Goal: Task Accomplishment & Management: Manage account settings

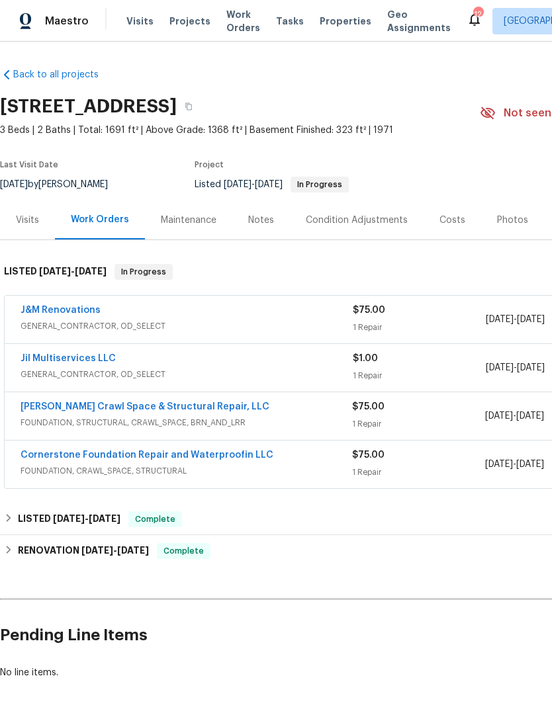
scroll to position [0, 3]
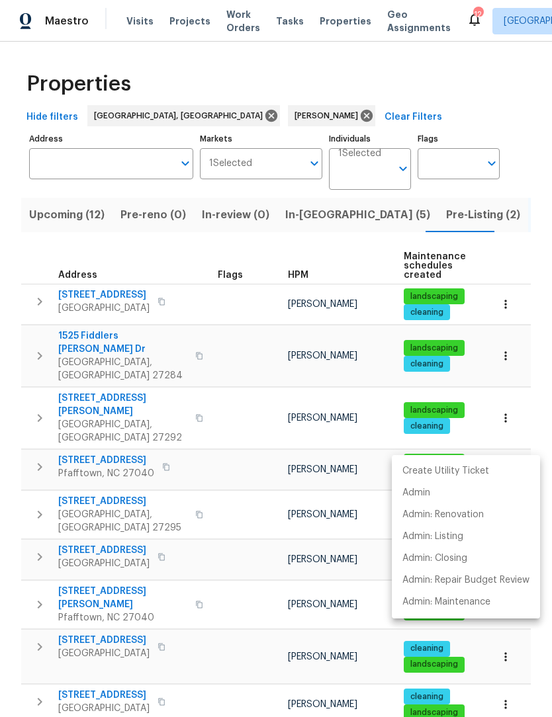
scroll to position [490, 0]
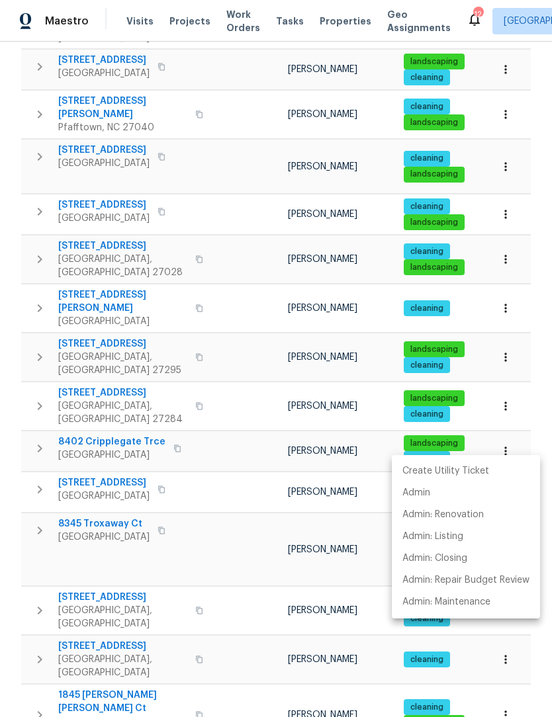
click at [241, 443] on div at bounding box center [276, 358] width 552 height 717
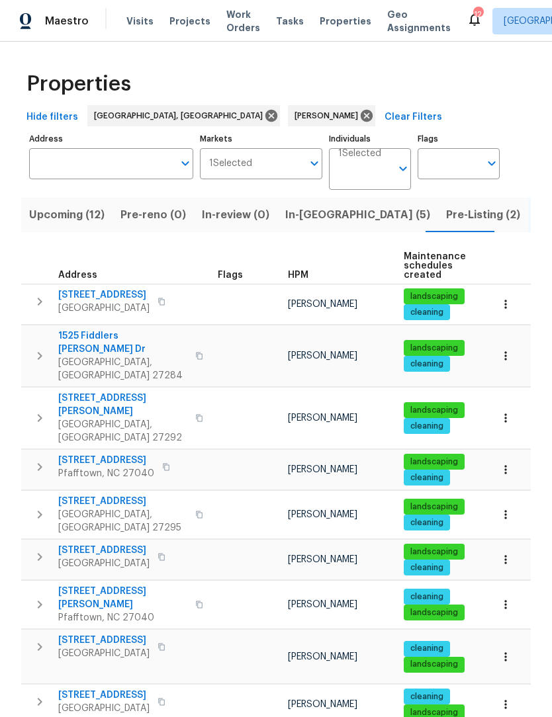
scroll to position [0, 0]
click at [74, 206] on button "Upcoming (12)" at bounding box center [66, 215] width 91 height 34
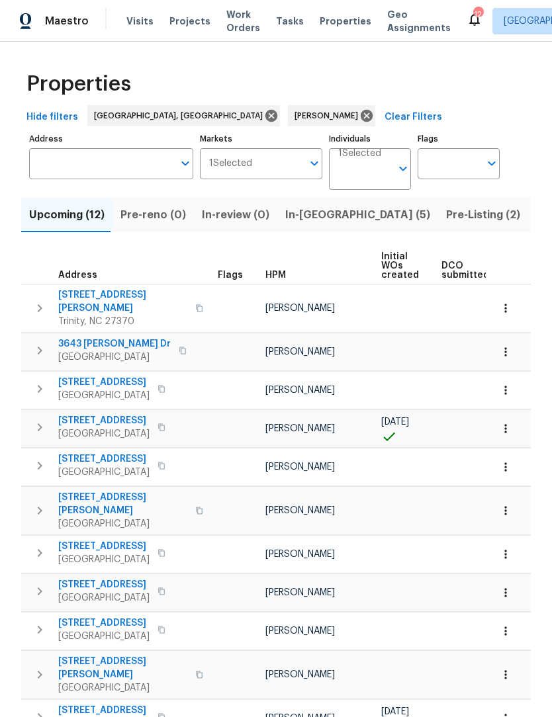
click at [509, 345] on icon "button" at bounding box center [505, 351] width 13 height 13
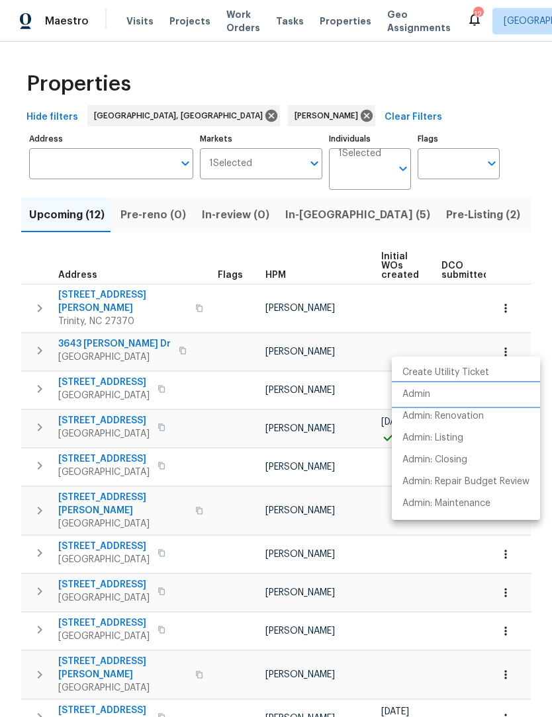
click at [426, 397] on p "Admin" at bounding box center [416, 395] width 28 height 14
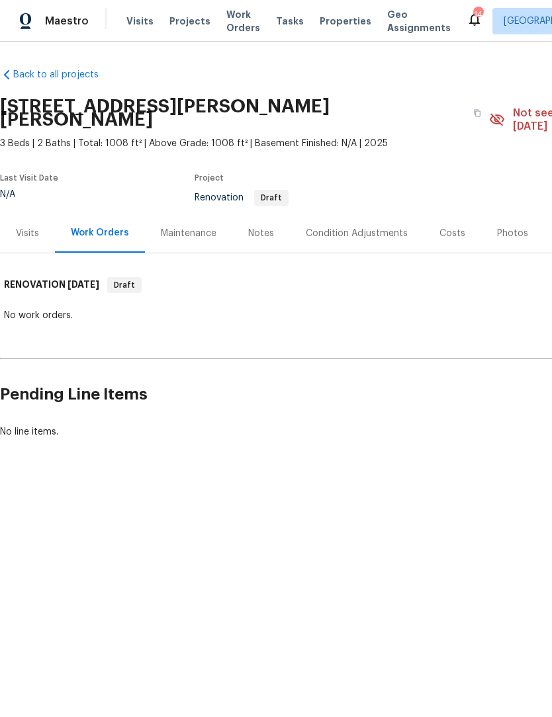
click at [257, 227] on div "Notes" at bounding box center [261, 233] width 26 height 13
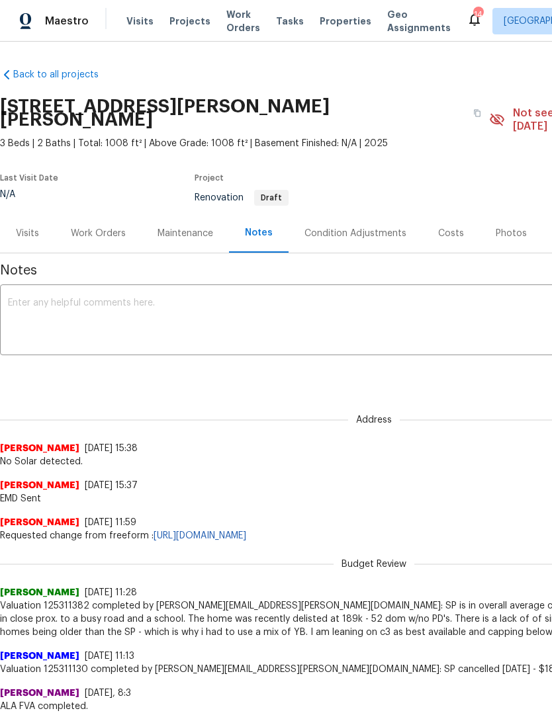
click at [136, 310] on textarea at bounding box center [374, 321] width 732 height 46
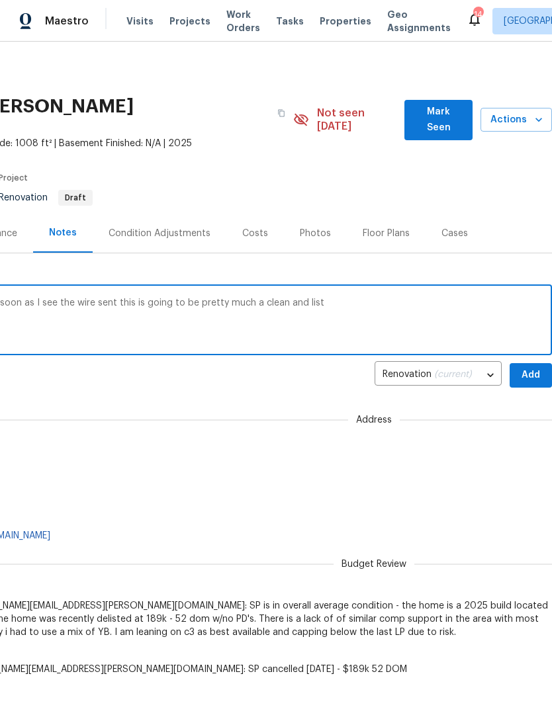
scroll to position [0, 196]
type textarea "I will be starting this home on the 22nd as soon as I see the wire sent this is…"
click at [536, 367] on span "Add" at bounding box center [530, 375] width 21 height 17
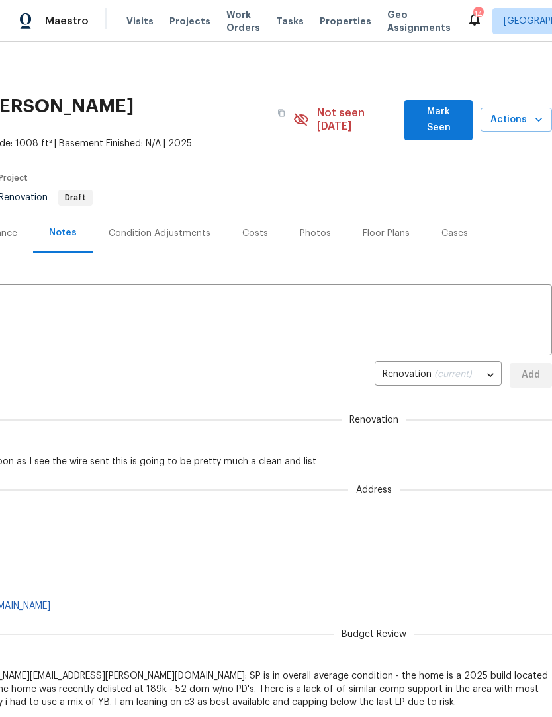
click at [430, 111] on span "Mark Seen" at bounding box center [438, 120] width 47 height 32
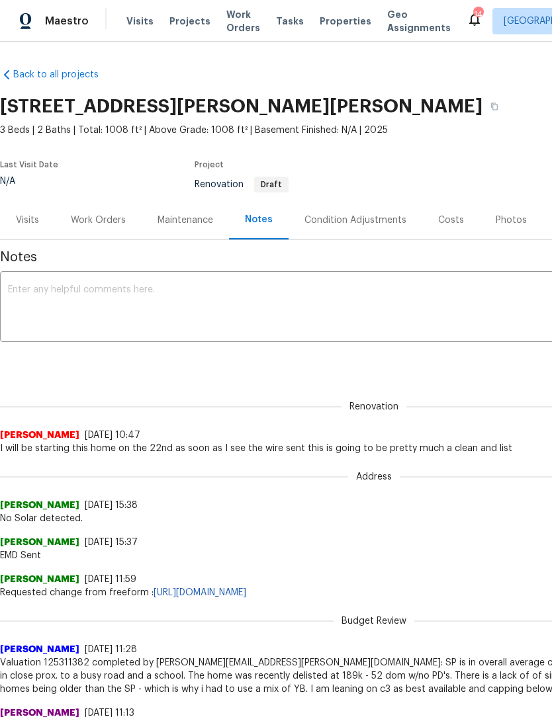
scroll to position [0, 0]
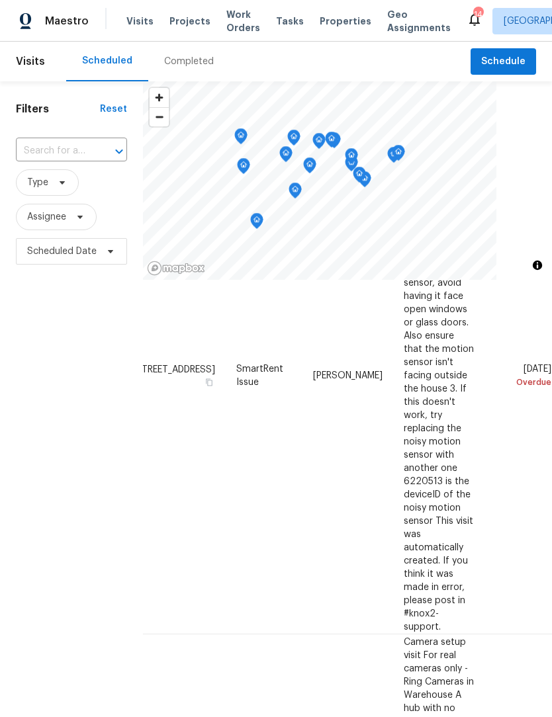
scroll to position [525, 114]
click at [0, 0] on icon at bounding box center [0, 0] width 0 height 0
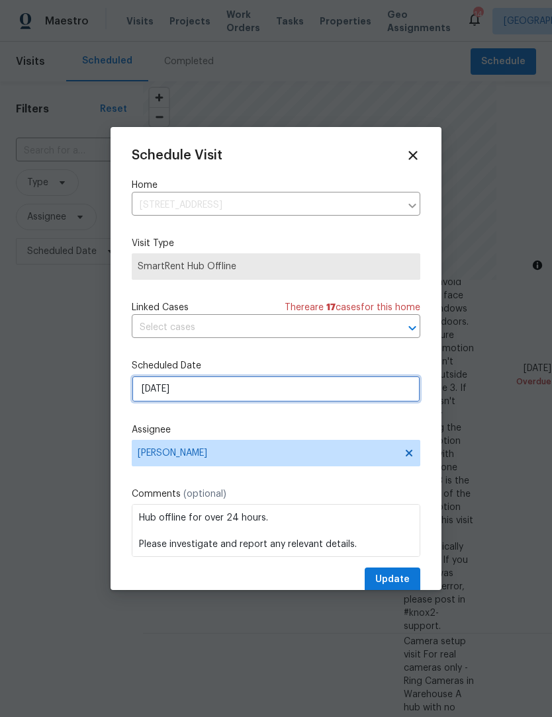
click at [245, 393] on input "[DATE]" at bounding box center [276, 389] width 288 height 26
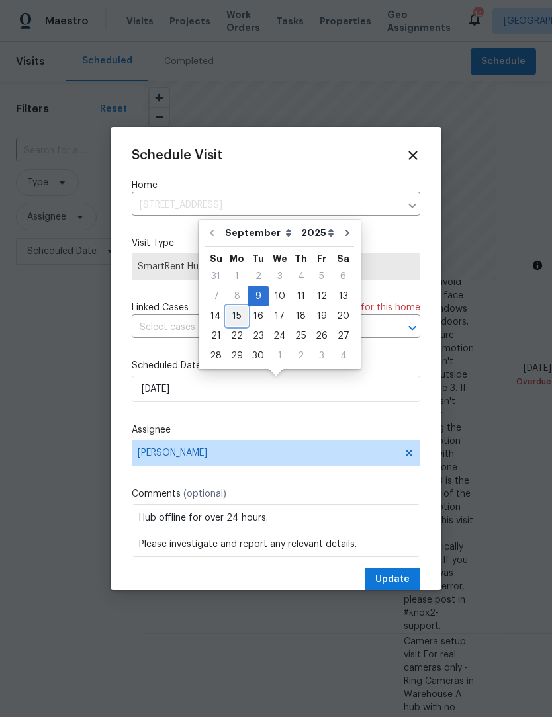
click at [240, 320] on div "15" at bounding box center [236, 316] width 21 height 19
type input "9/15/2025"
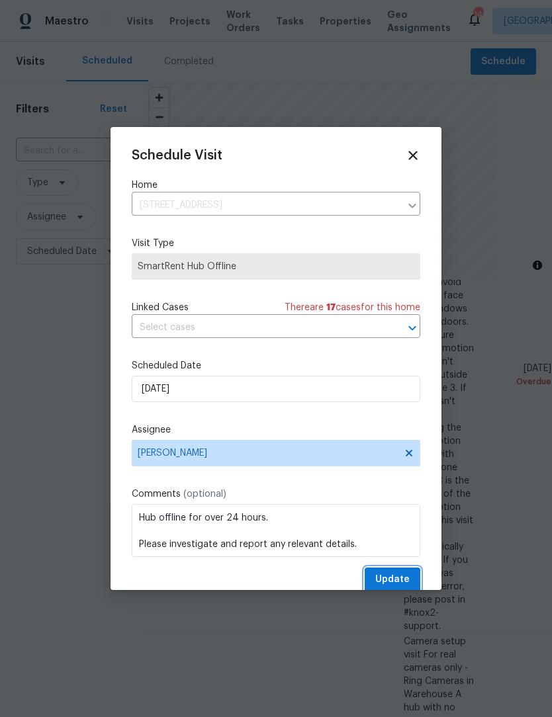
click at [405, 583] on span "Update" at bounding box center [392, 580] width 34 height 17
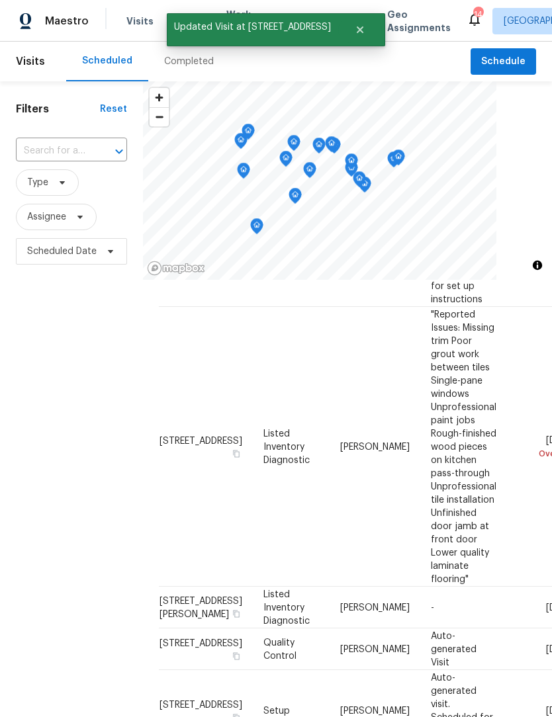
scroll to position [1066, 0]
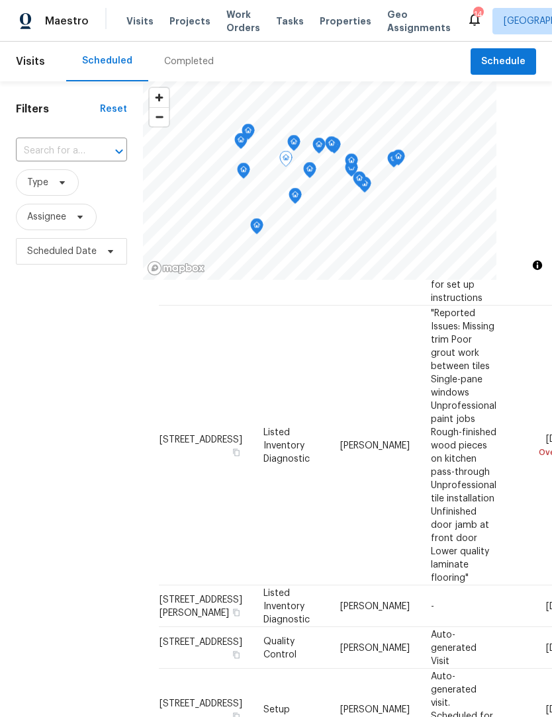
click at [0, 0] on icon at bounding box center [0, 0] width 0 height 0
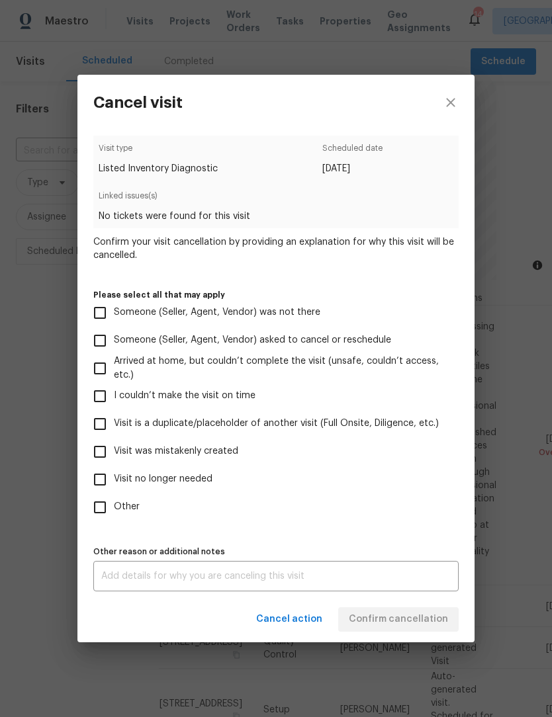
click at [107, 517] on input "Other" at bounding box center [100, 508] width 28 height 28
checkbox input "true"
click at [411, 619] on div "Cancel action Confirm cancellation" at bounding box center [275, 620] width 397 height 46
click at [138, 579] on textarea at bounding box center [275, 576] width 349 height 9
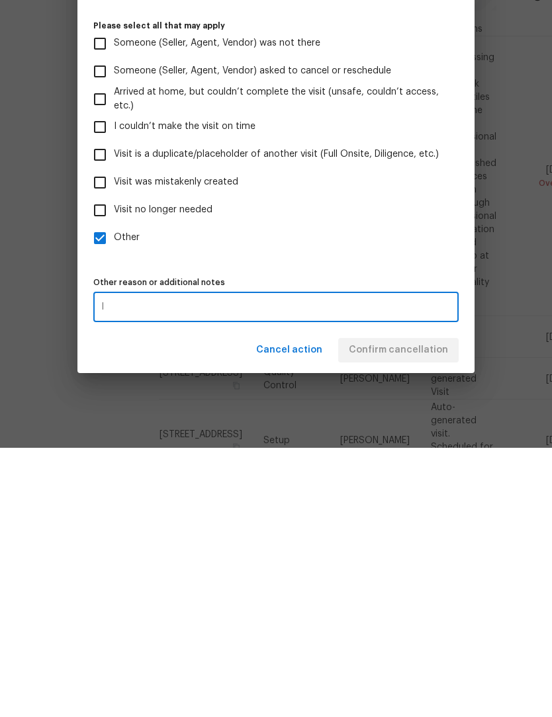
scroll to position [44, 0]
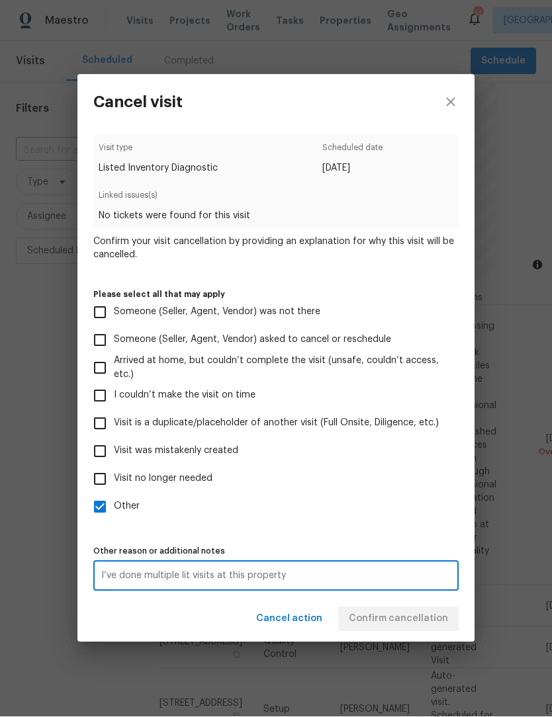
type textarea "I’ve done multiple lit visits at this property"
click at [409, 619] on div "Cancel action Confirm cancellation" at bounding box center [275, 620] width 397 height 46
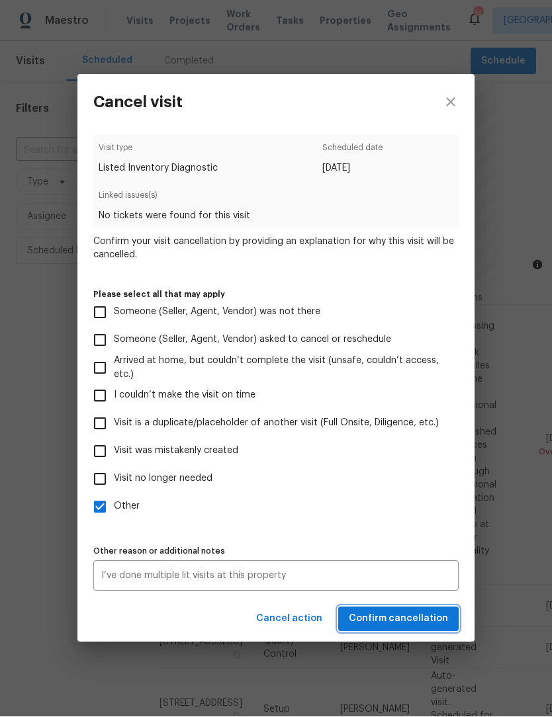
click at [397, 626] on span "Confirm cancellation" at bounding box center [398, 619] width 99 height 17
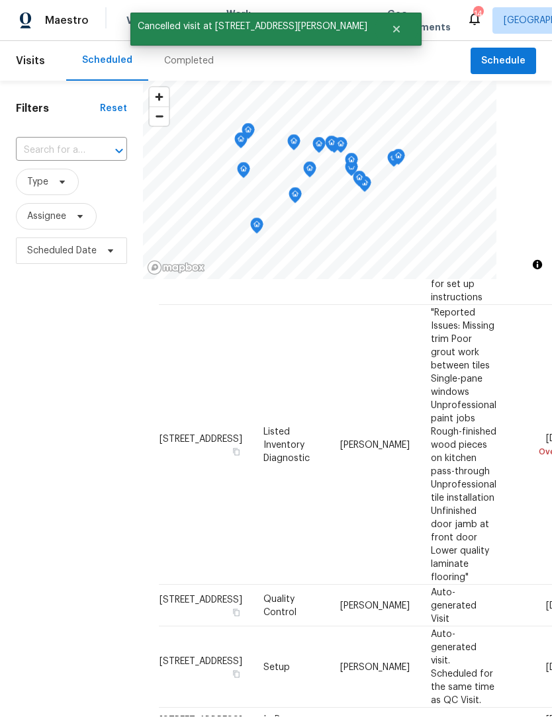
scroll to position [1, 0]
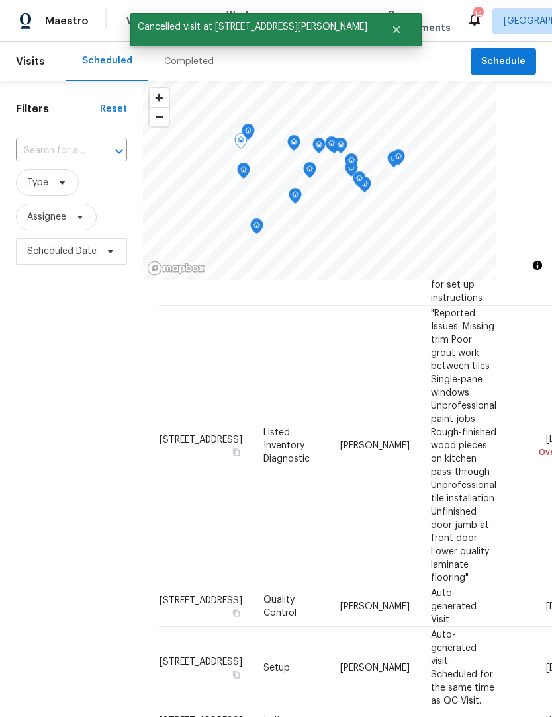
click at [0, 0] on icon at bounding box center [0, 0] width 0 height 0
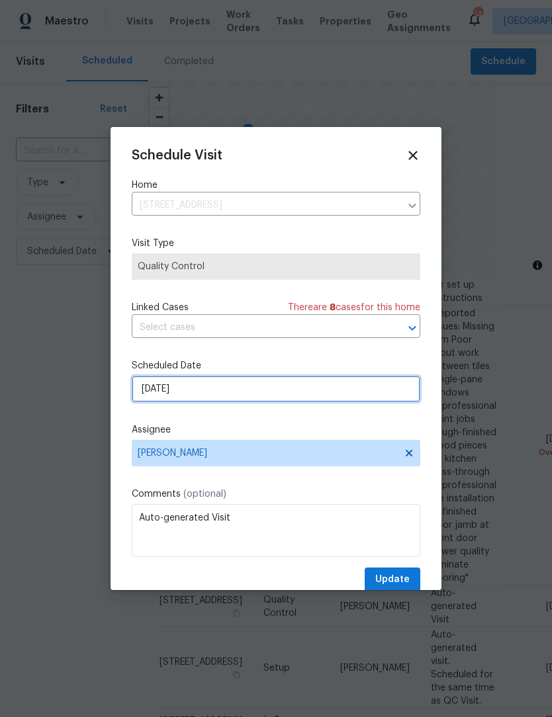
click at [222, 397] on input "[DATE]" at bounding box center [276, 389] width 288 height 26
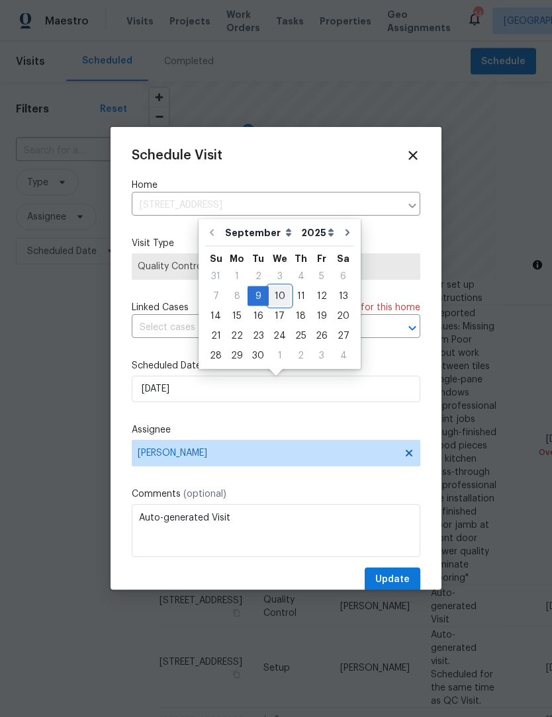
click at [279, 296] on div "10" at bounding box center [280, 296] width 22 height 19
type input "9/10/2025"
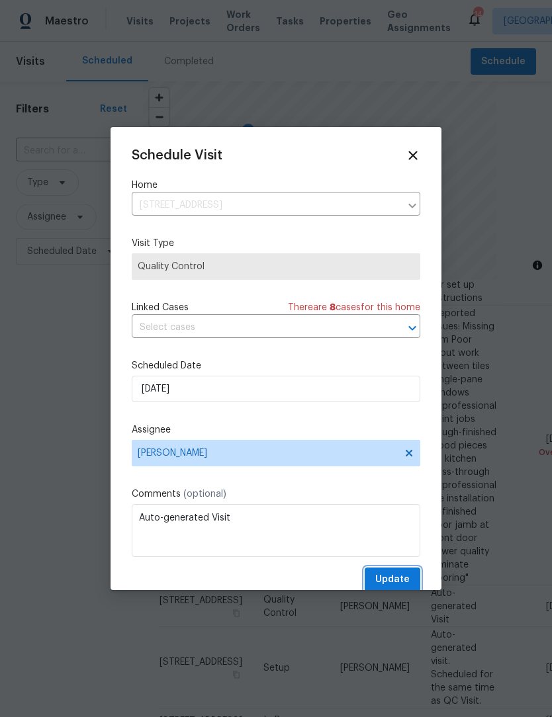
click at [404, 580] on span "Update" at bounding box center [392, 580] width 34 height 17
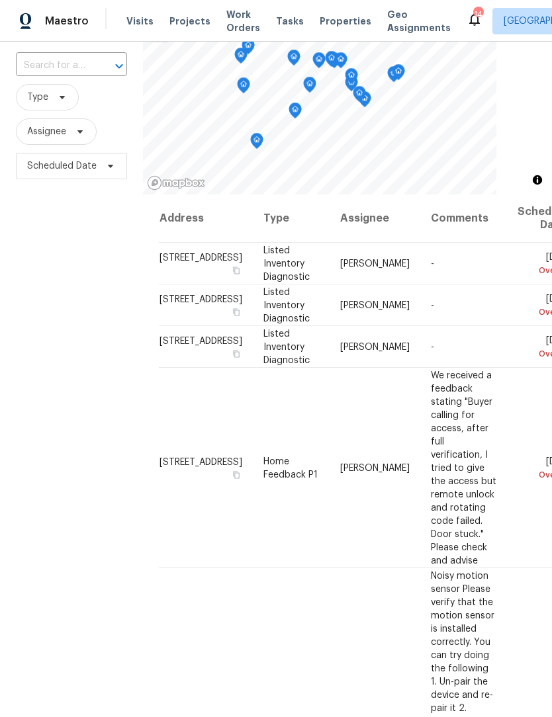
scroll to position [0, 0]
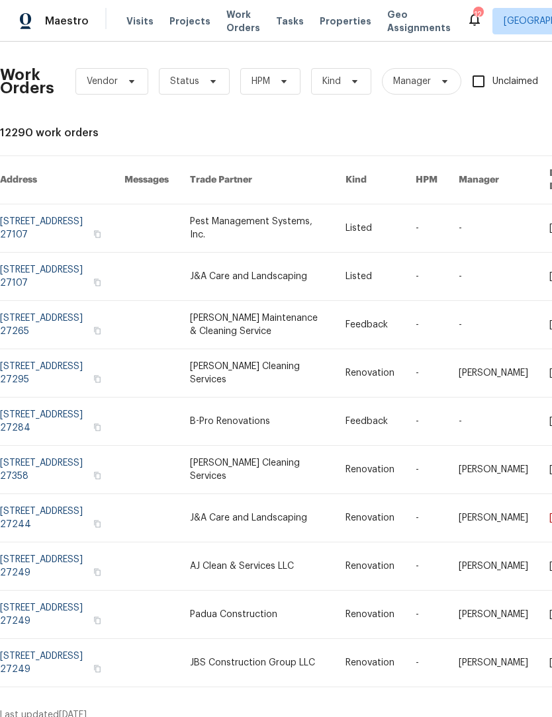
click at [236, 32] on span "Work Orders" at bounding box center [243, 21] width 34 height 26
click at [130, 91] on span "Vendor" at bounding box center [111, 81] width 73 height 26
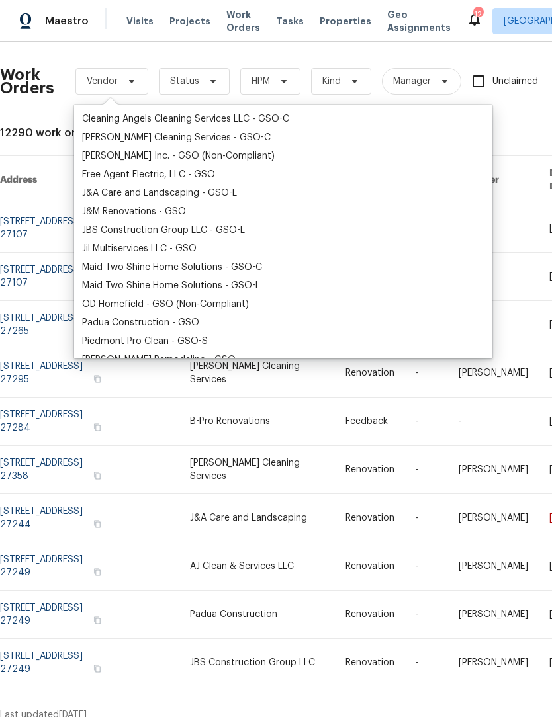
scroll to position [129, 0]
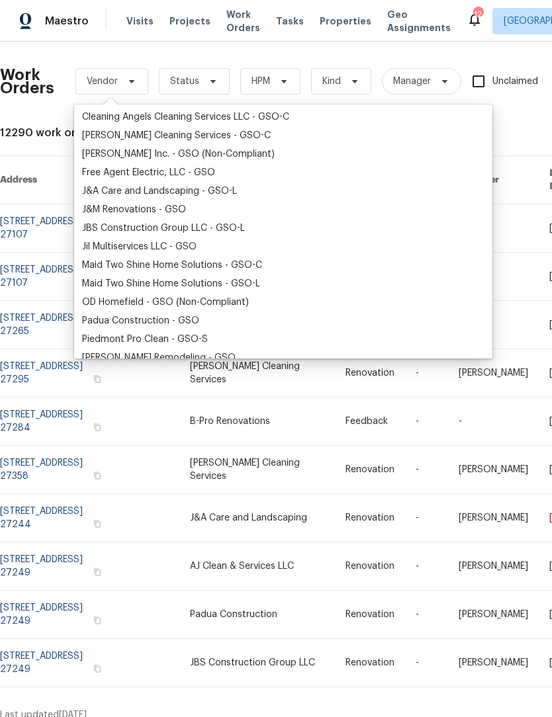
click at [140, 251] on div "Jil Multiservices LLC - GSO" at bounding box center [139, 246] width 114 height 13
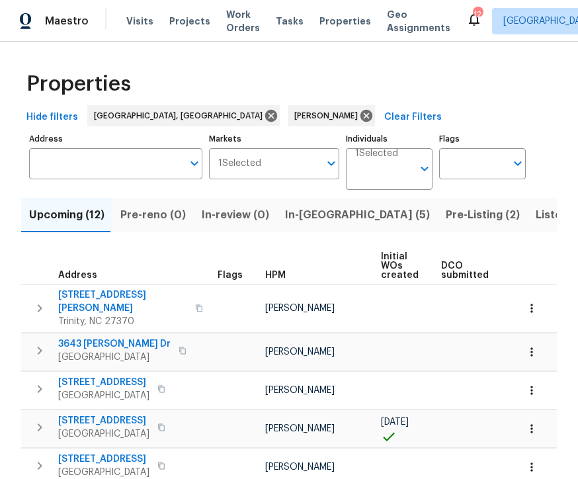
click at [64, 452] on span "5194 Ashgrove Dr" at bounding box center [103, 458] width 91 height 13
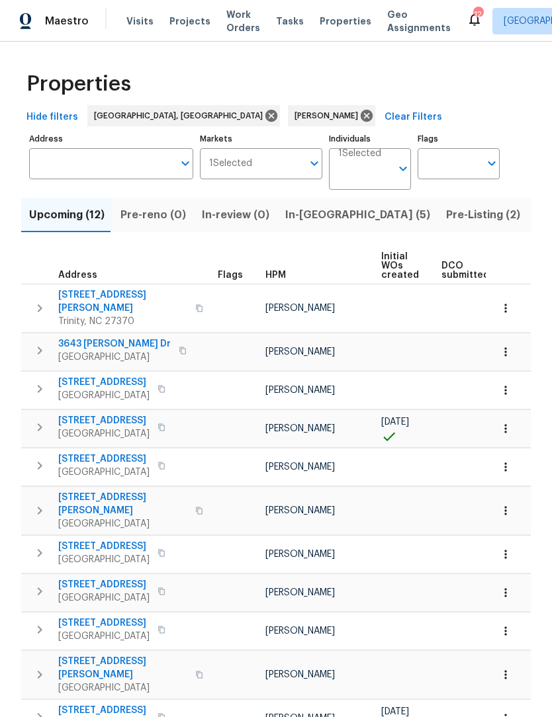
click at [310, 222] on span "In-reno (5)" at bounding box center [357, 215] width 145 height 19
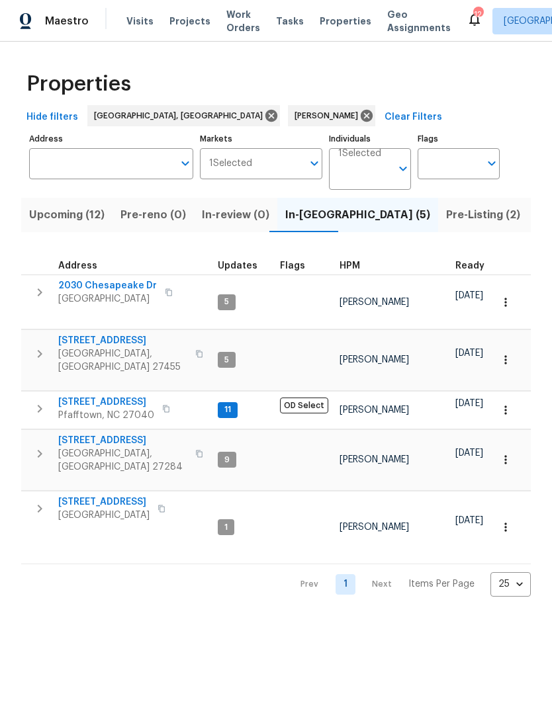
click at [120, 291] on span "2030 Chesapeake Dr" at bounding box center [107, 285] width 99 height 13
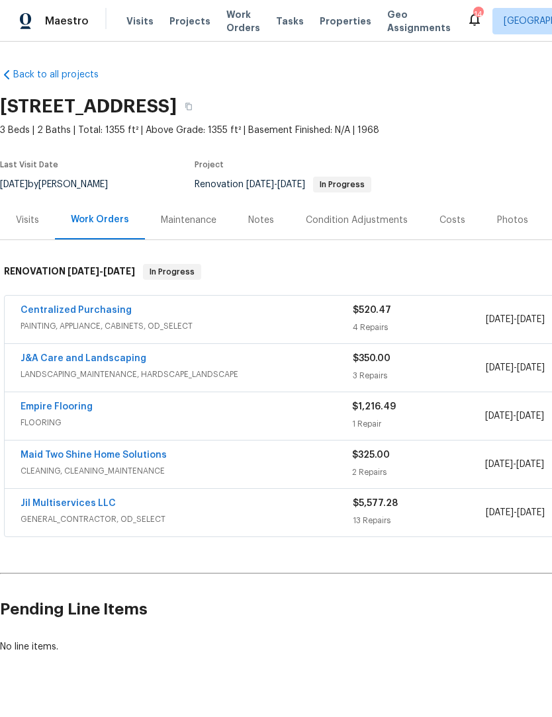
click at [127, 454] on link "Maid Two Shine Home Solutions" at bounding box center [94, 455] width 146 height 9
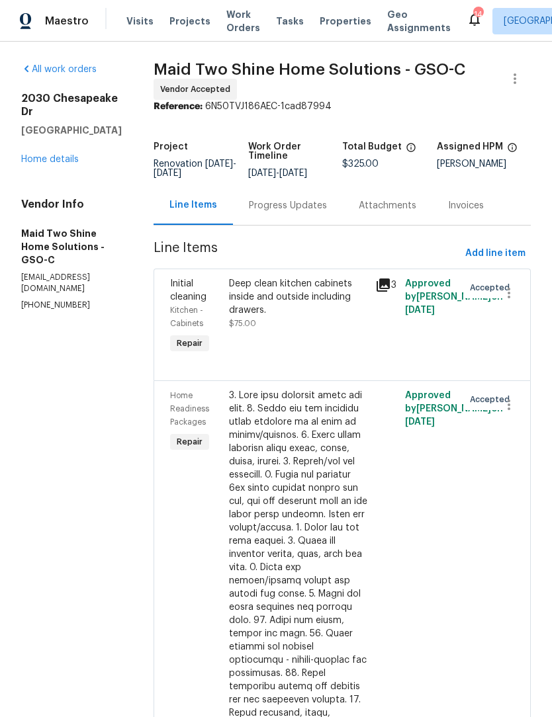
click at [322, 212] on div "Progress Updates" at bounding box center [288, 205] width 78 height 13
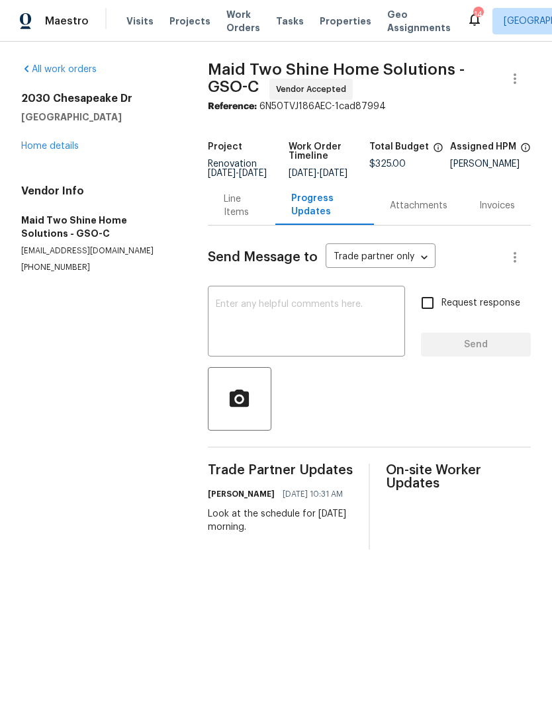
click at [54, 149] on link "Home details" at bounding box center [50, 146] width 58 height 9
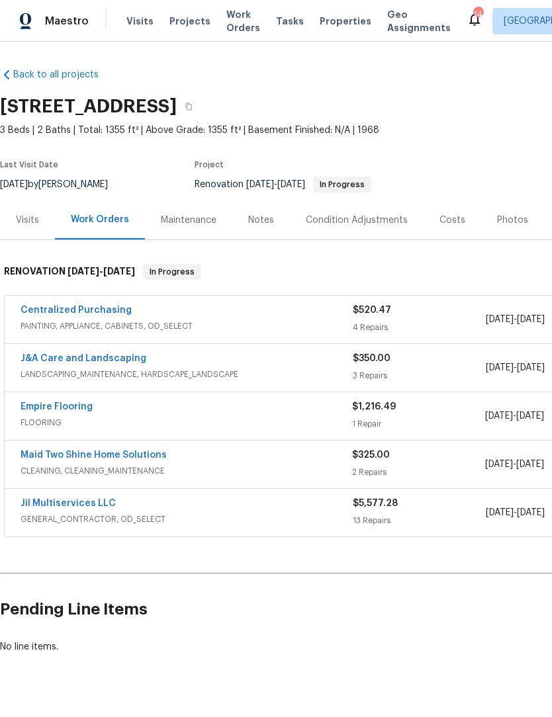
click at [261, 220] on div "Notes" at bounding box center [261, 220] width 26 height 13
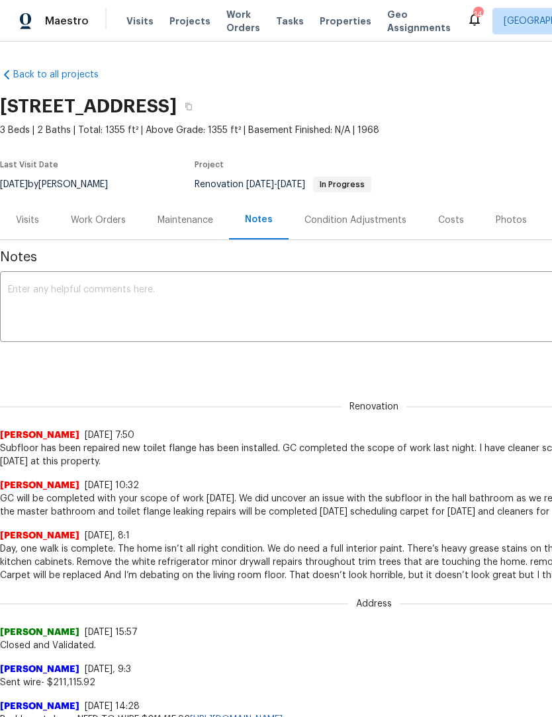
click at [96, 323] on textarea at bounding box center [374, 308] width 732 height 46
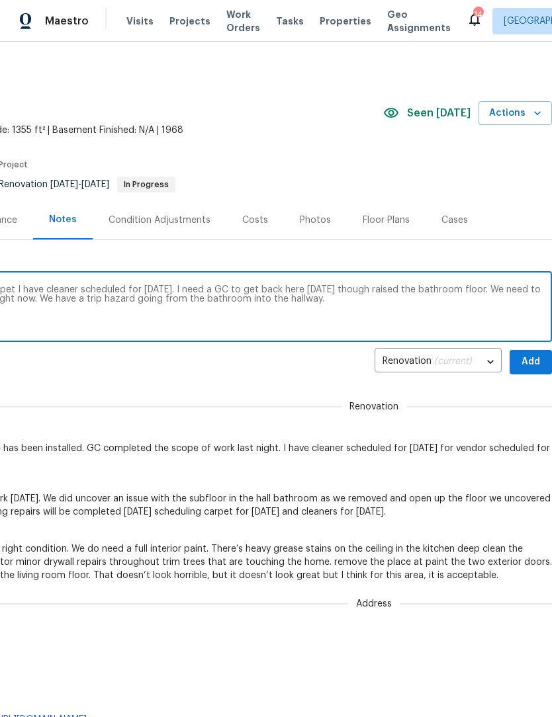
scroll to position [0, 196]
type textarea "Floor vendor is on site [DATE] to do the carpet I have cleaner scheduled for [D…"
click at [533, 361] on span "Add" at bounding box center [530, 362] width 21 height 17
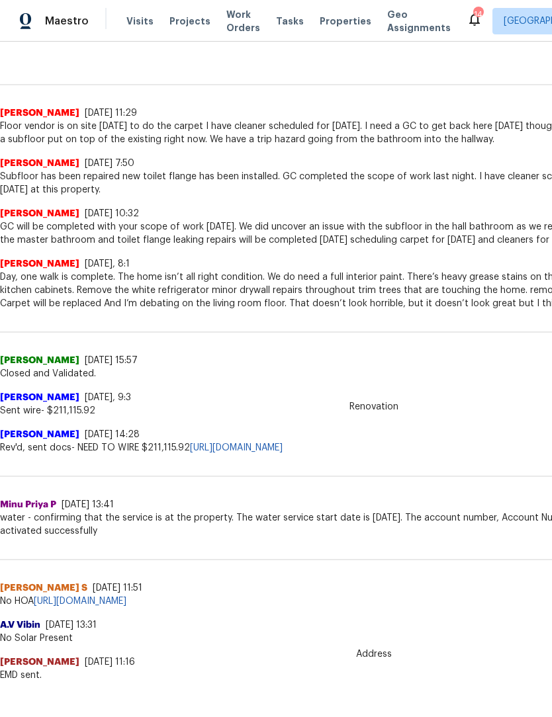
scroll to position [322, 0]
click at [342, 695] on div "Back to all projects [STREET_ADDRESS] 3 Beds | 2 Baths | Total: 1355 ft² | Abov…" at bounding box center [276, 379] width 552 height 675
click at [316, 525] on span "water - confirming that the service is at the property. The water service start…" at bounding box center [374, 524] width 748 height 26
